Goal: Task Accomplishment & Management: Use online tool/utility

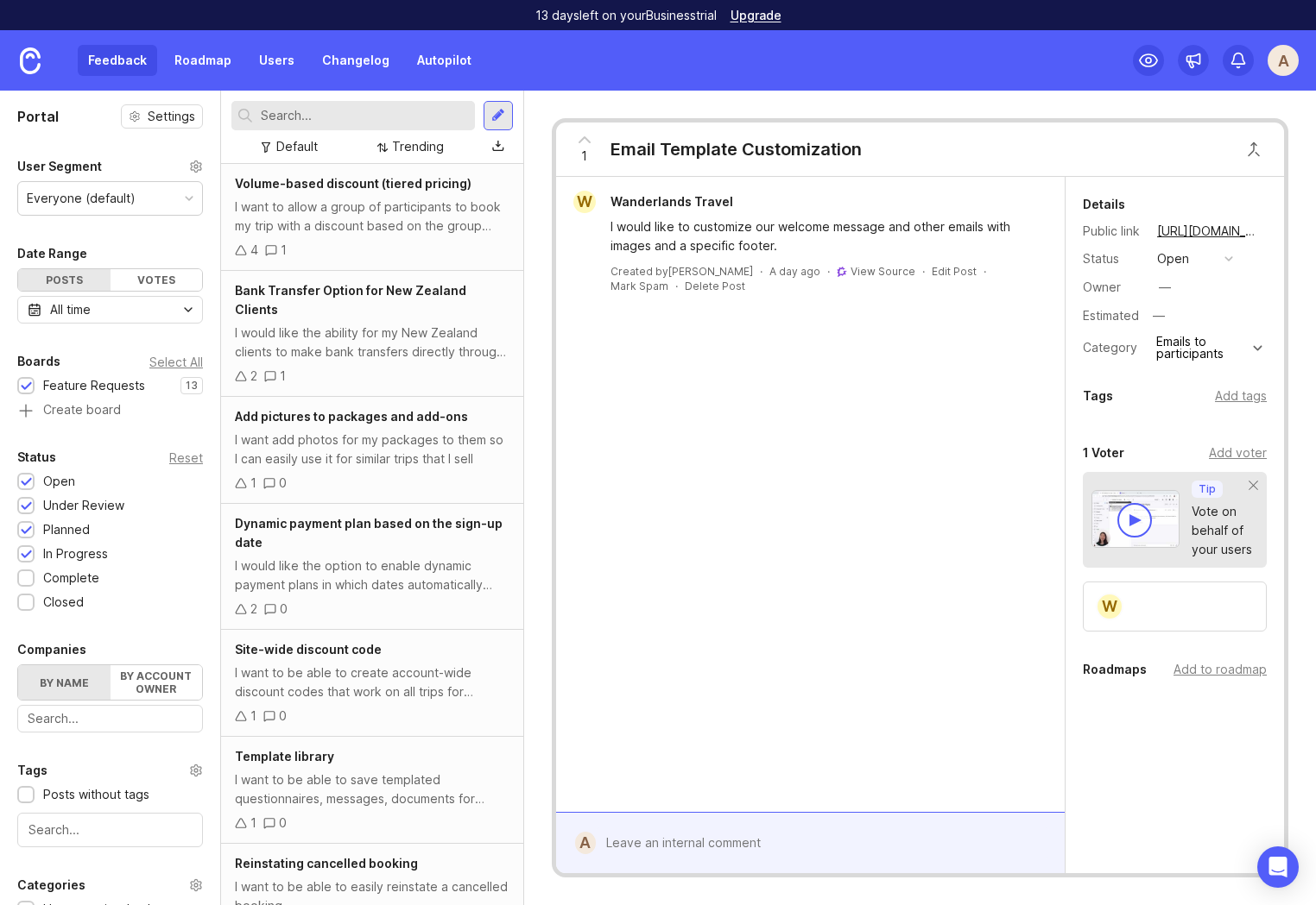
scroll to position [668, 0]
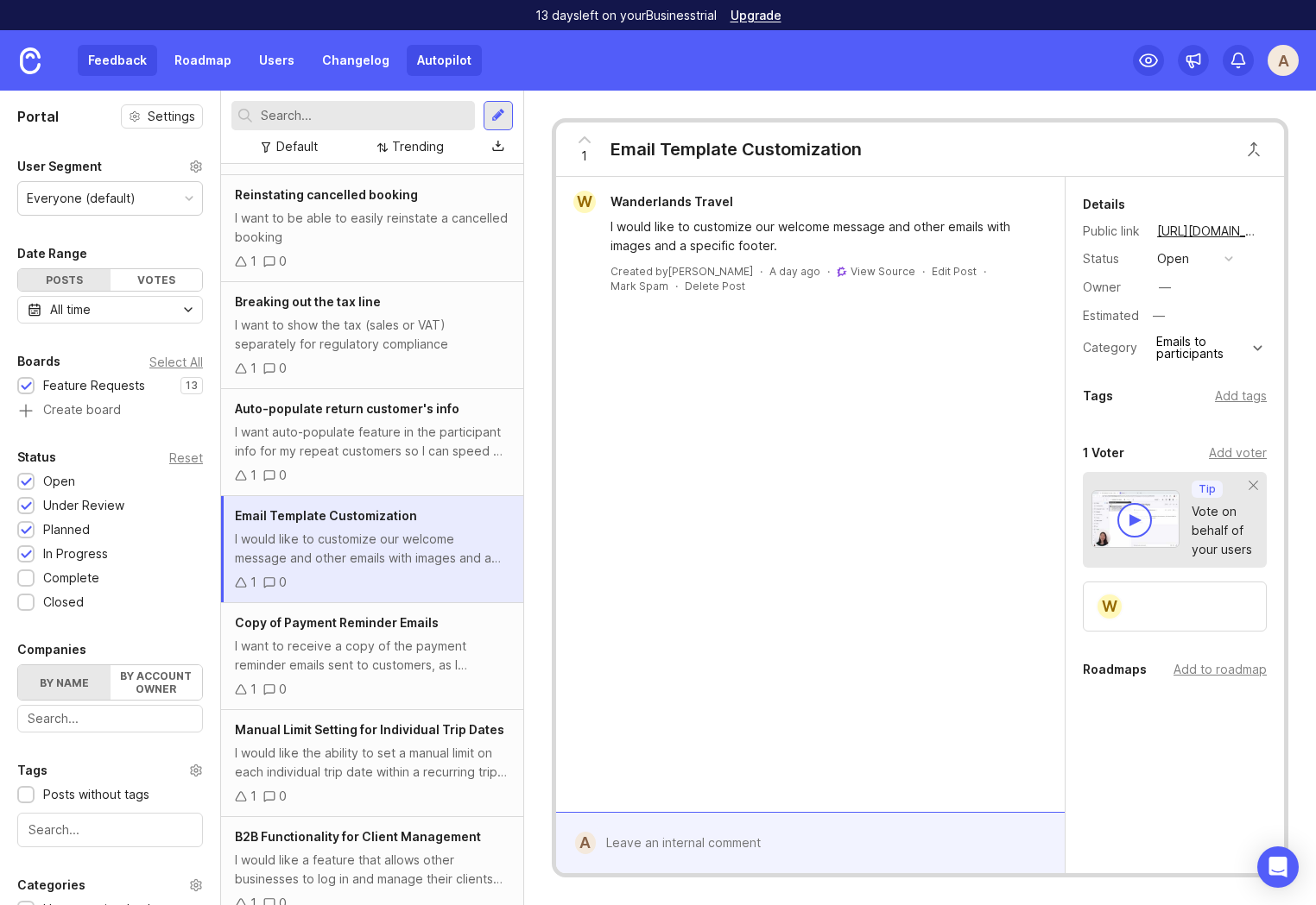
click at [439, 62] on link "Autopilot" at bounding box center [443, 60] width 75 height 31
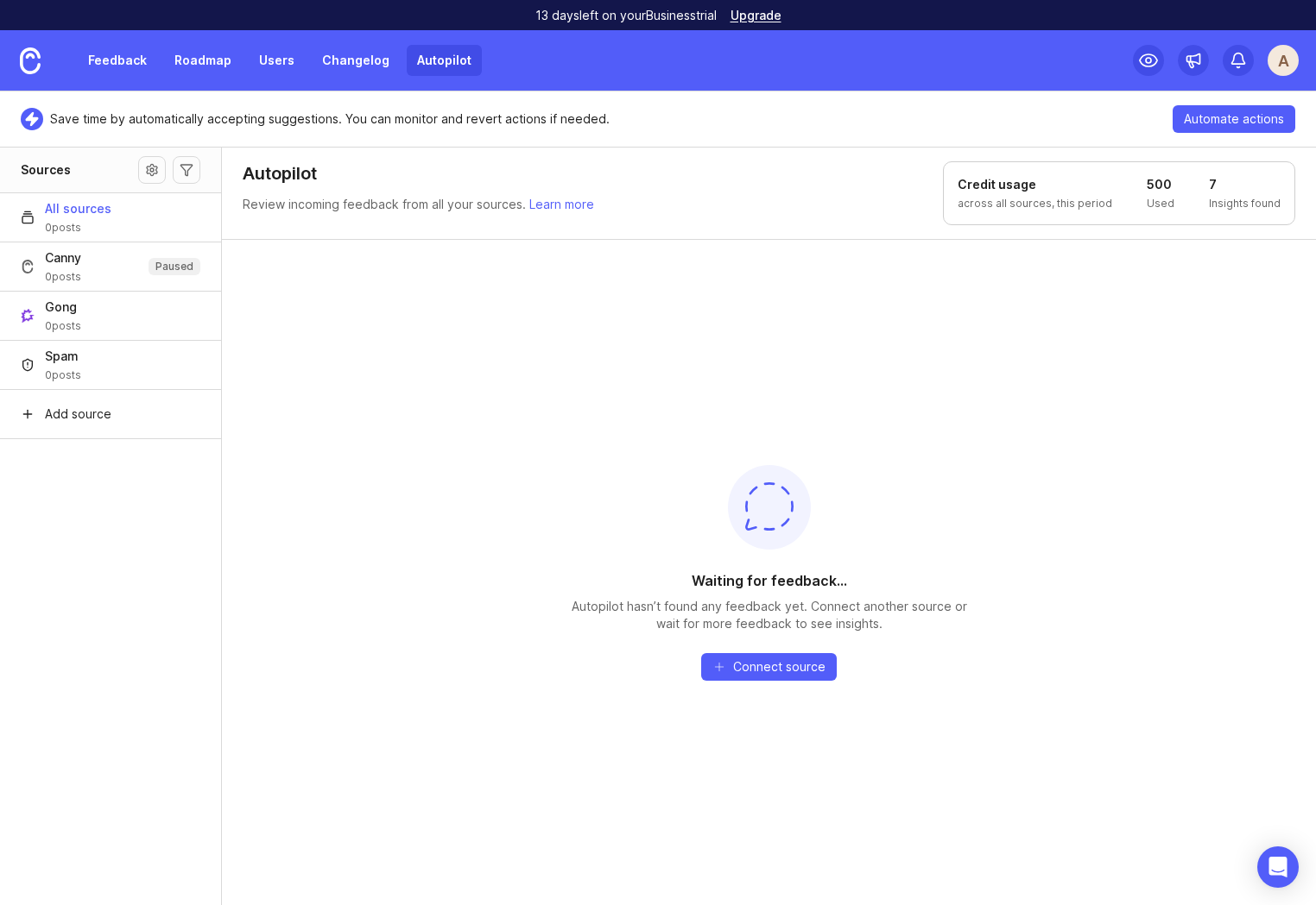
click at [463, 497] on div "Waiting for feedback... Autopilot hasn’t found any feedback yet. Connect anothe…" at bounding box center [768, 572] width 1093 height 667
click at [329, 468] on div "Waiting for feedback... Autopilot hasn’t found any feedback yet. Connect anothe…" at bounding box center [768, 572] width 1093 height 667
click at [25, 56] on img at bounding box center [29, 61] width 20 height 26
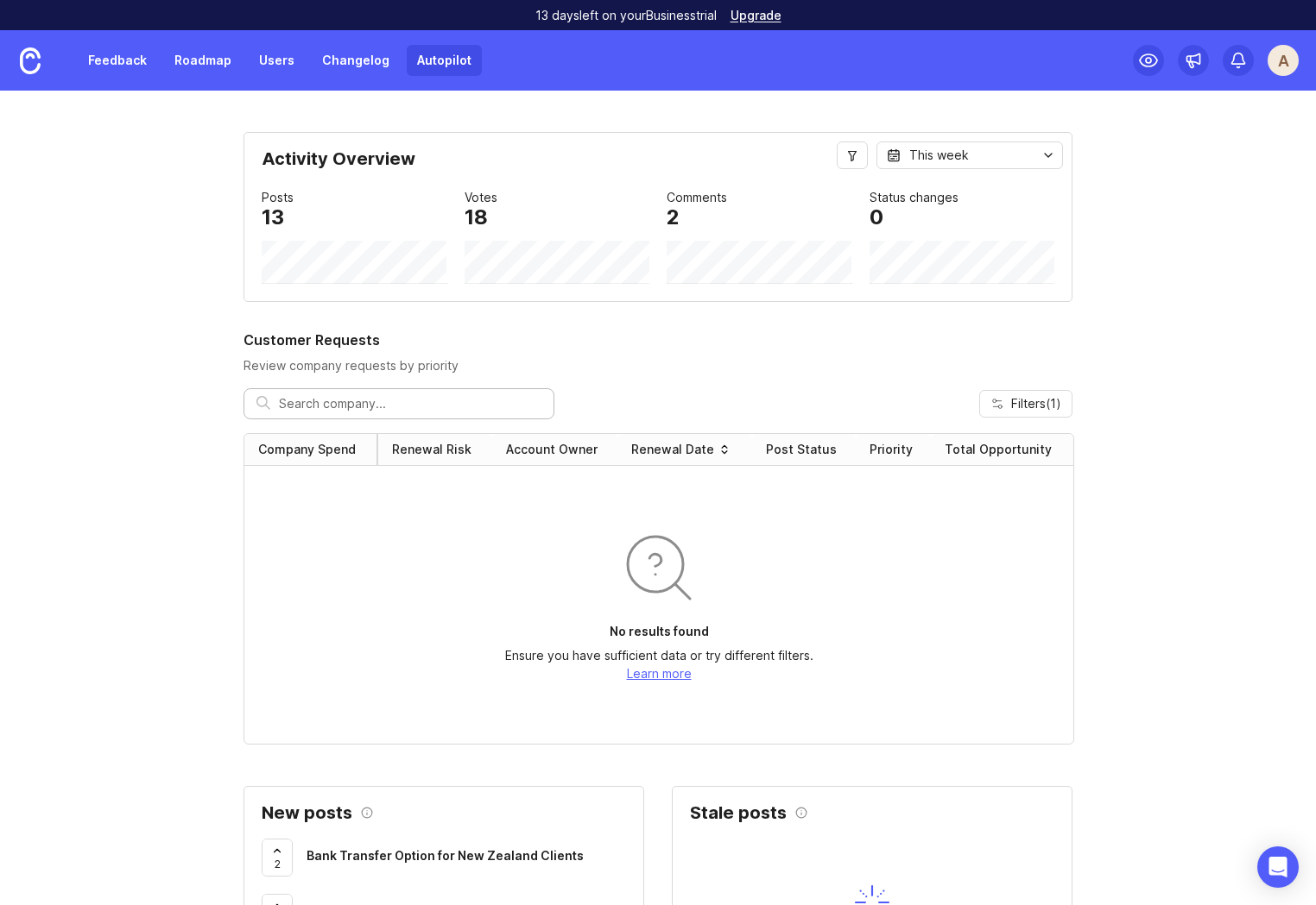
click at [421, 57] on link "Autopilot" at bounding box center [443, 60] width 75 height 31
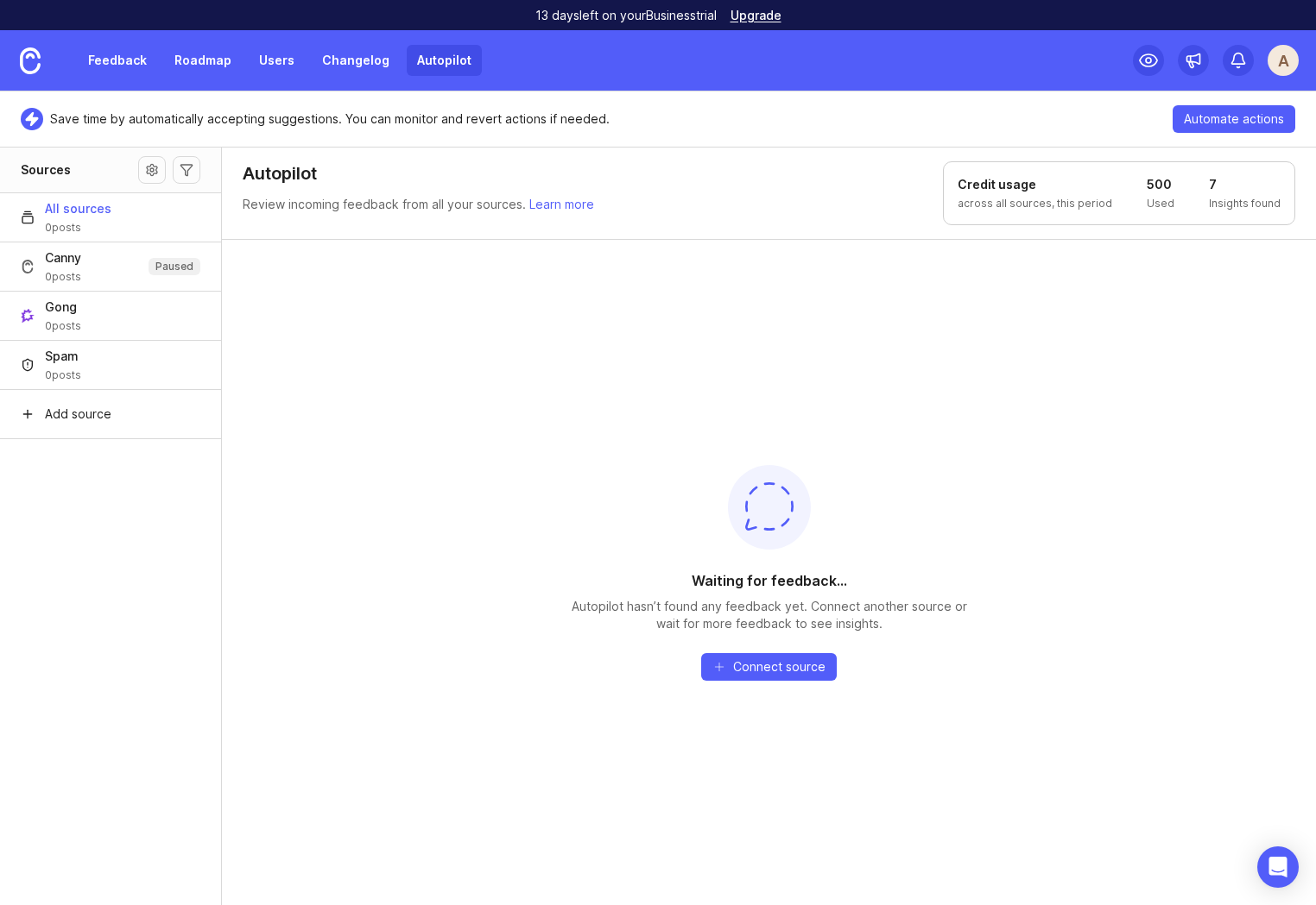
click at [193, 595] on aside "Sources All sources 0 posts Canny 0 posts Paused Gong 0 posts Spam 0 posts Add …" at bounding box center [110, 525] width 222 height 758
click at [32, 59] on img at bounding box center [29, 61] width 20 height 26
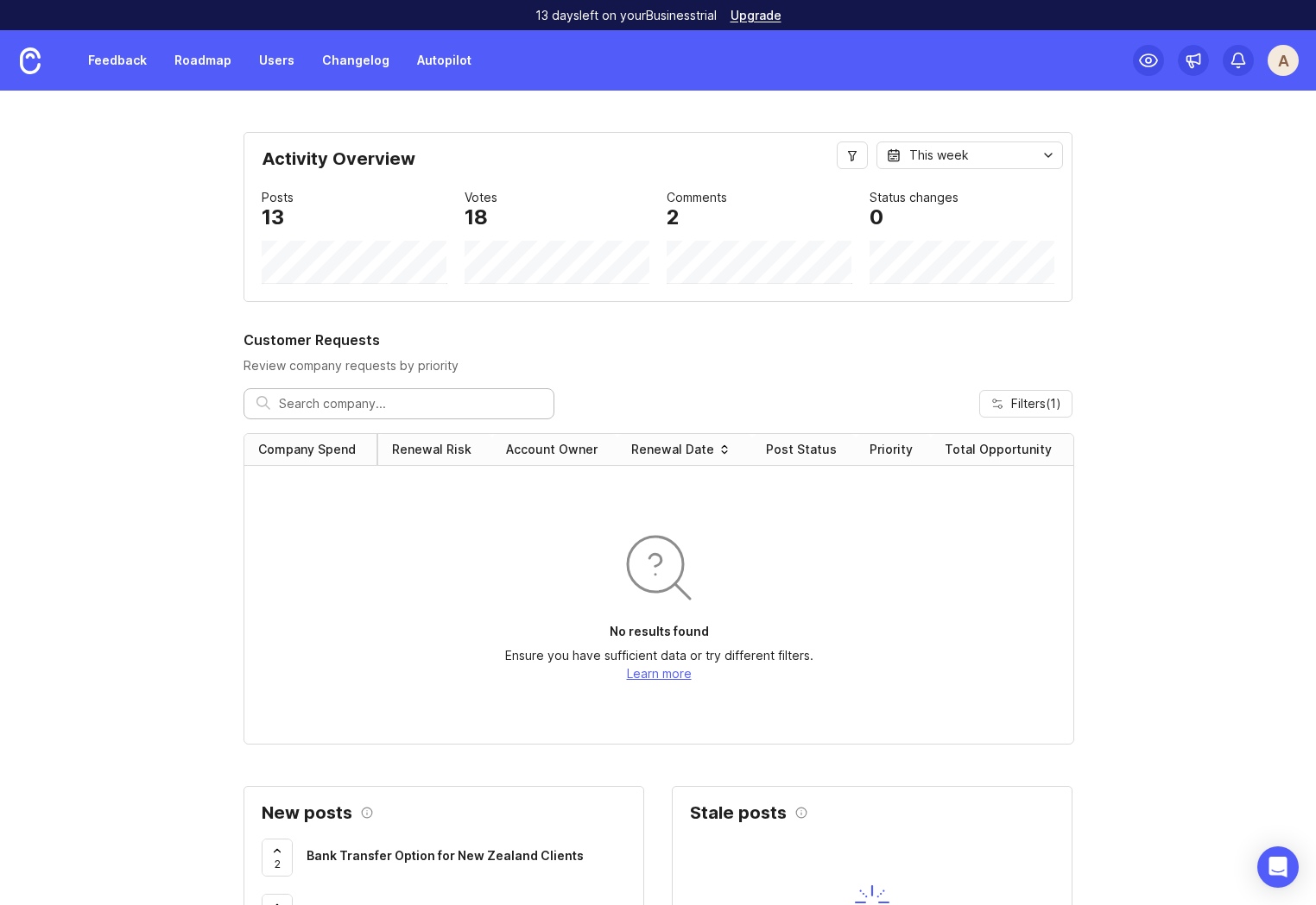
drag, startPoint x: 168, startPoint y: 721, endPoint x: 59, endPoint y: 718, distance: 109.0
